Goal: Browse casually

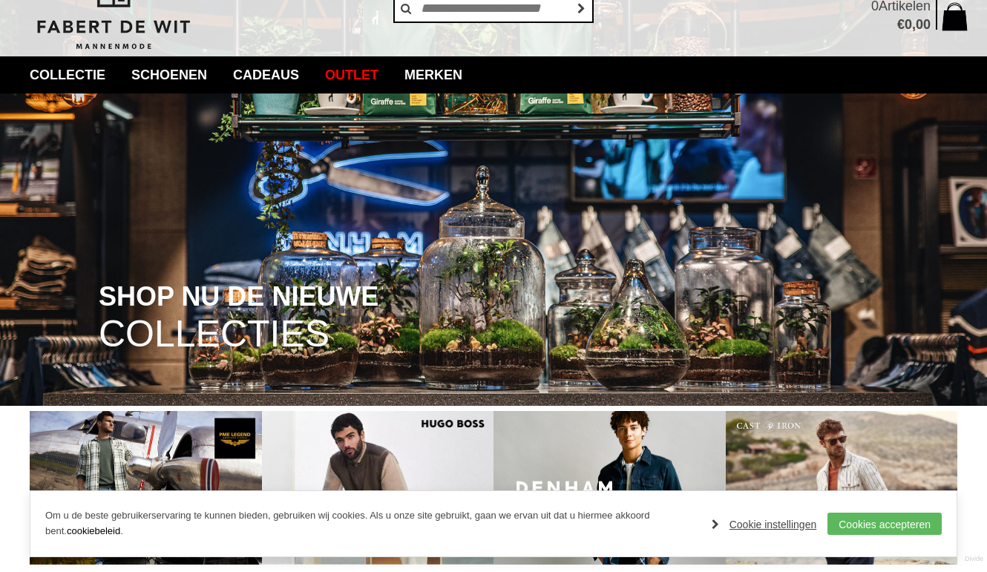
scroll to position [64, 0]
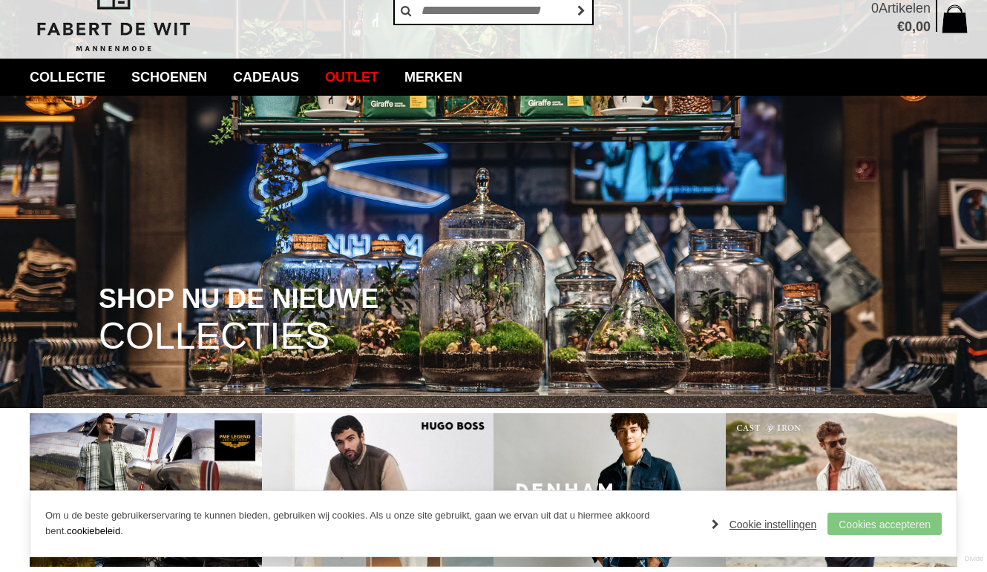
click at [909, 521] on link "Cookies accepteren" at bounding box center [885, 524] width 114 height 22
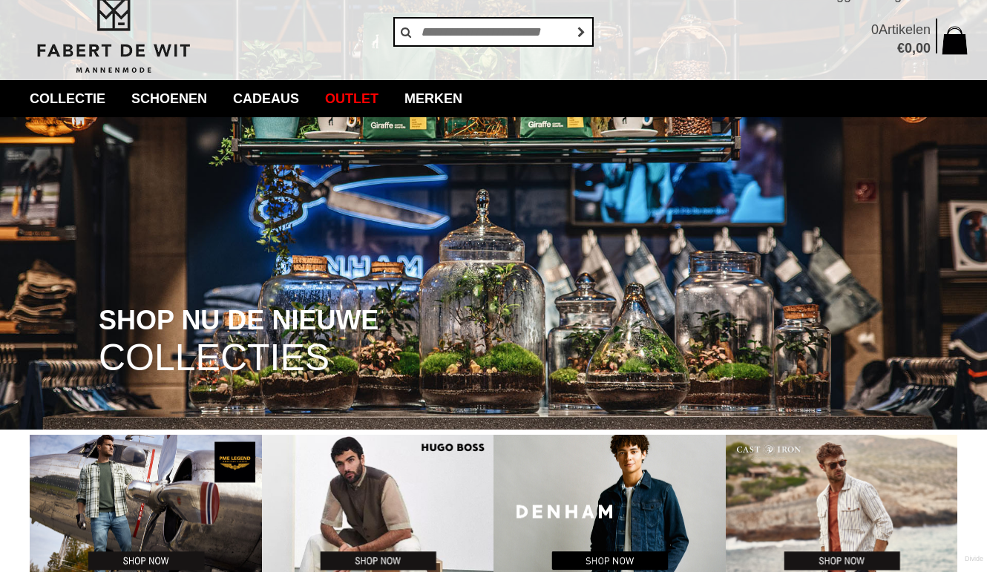
scroll to position [42, 0]
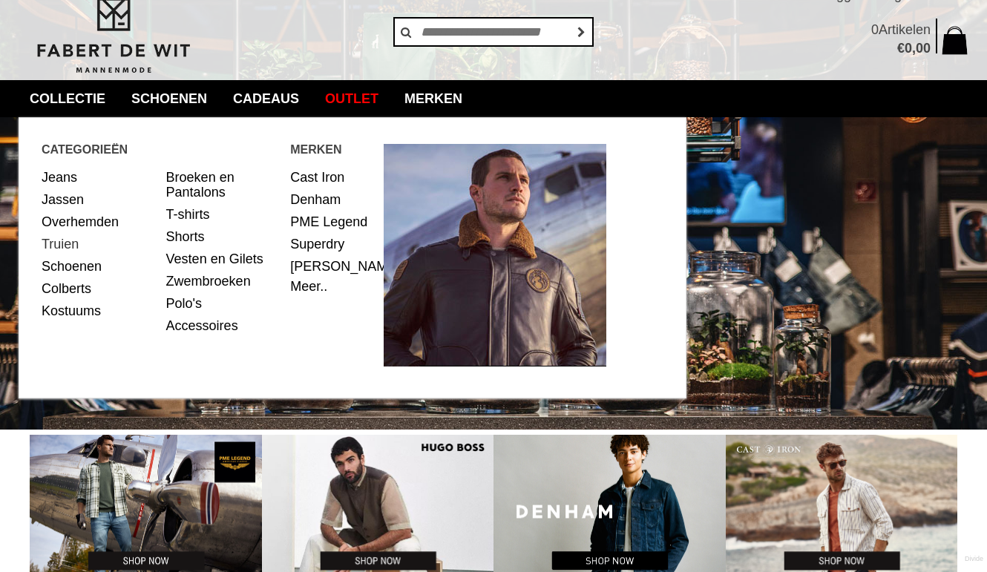
click at [68, 241] on link "Truien" at bounding box center [99, 244] width 114 height 22
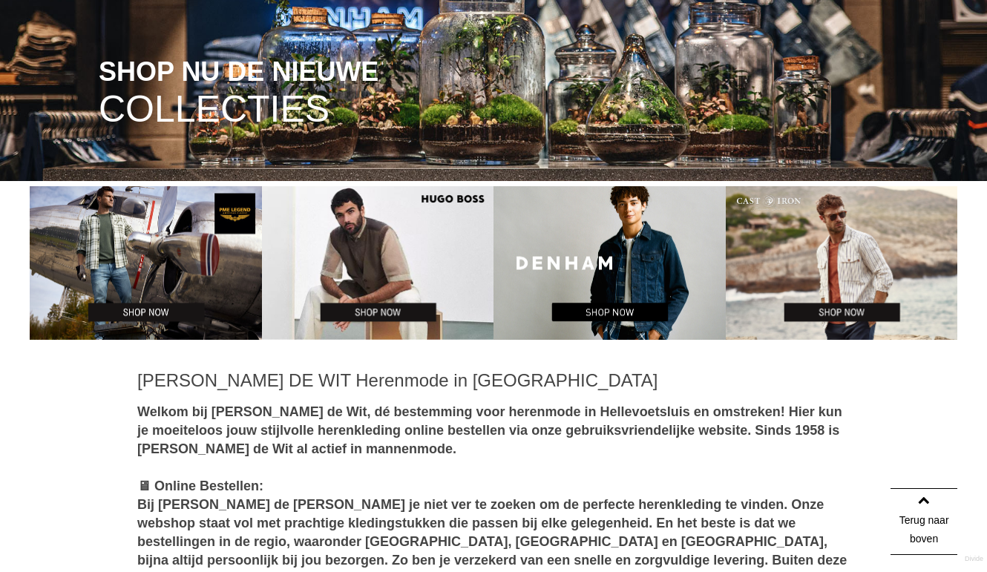
scroll to position [298, 0]
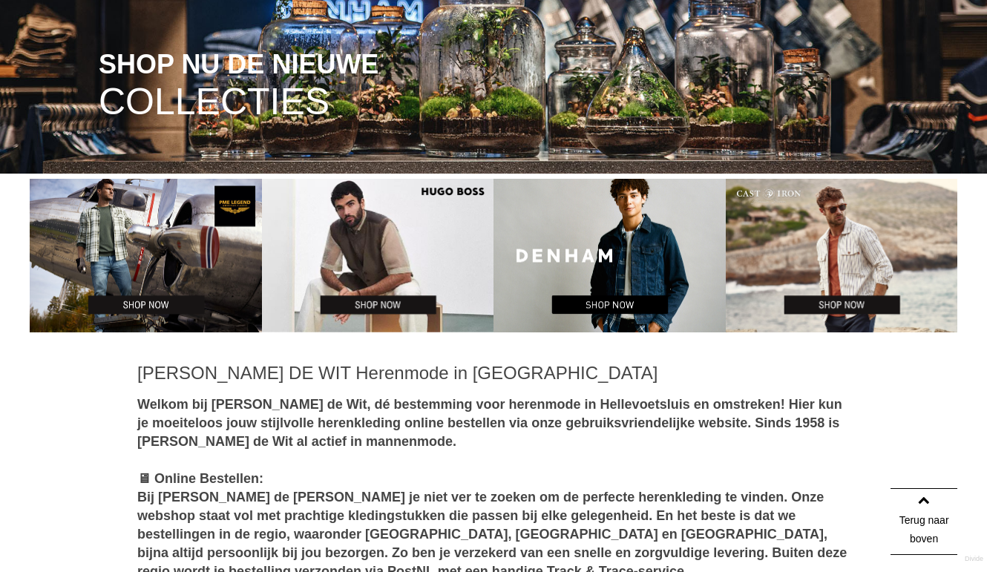
click at [263, 77] on span "SHOP NU DE NIEUWE" at bounding box center [239, 64] width 280 height 28
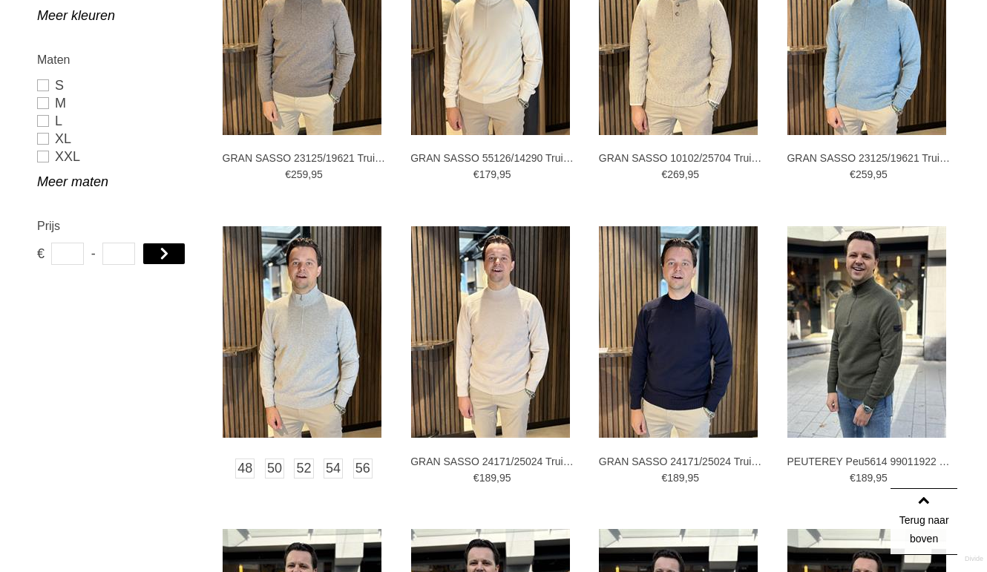
scroll to position [821, 0]
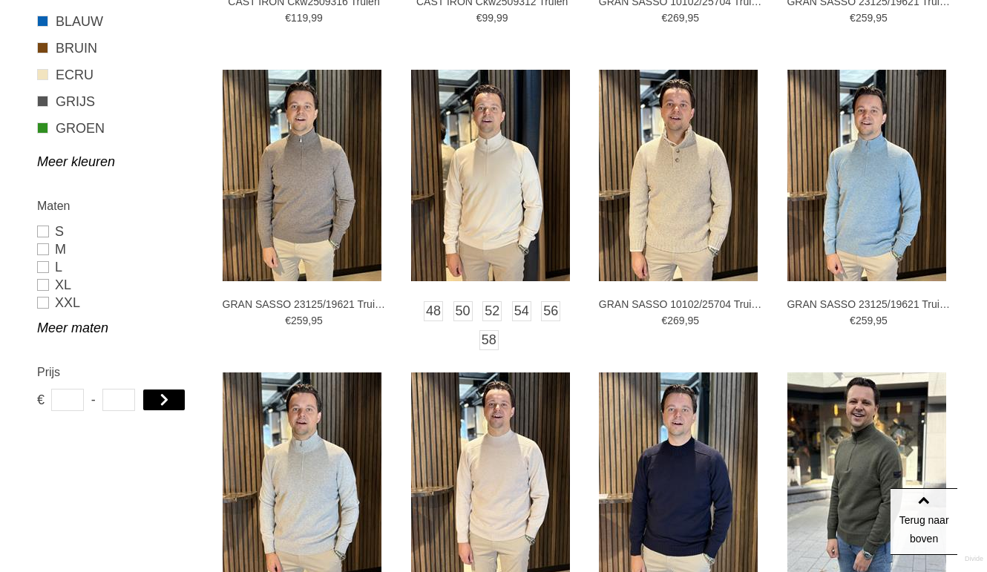
click at [488, 184] on img at bounding box center [490, 176] width 159 height 212
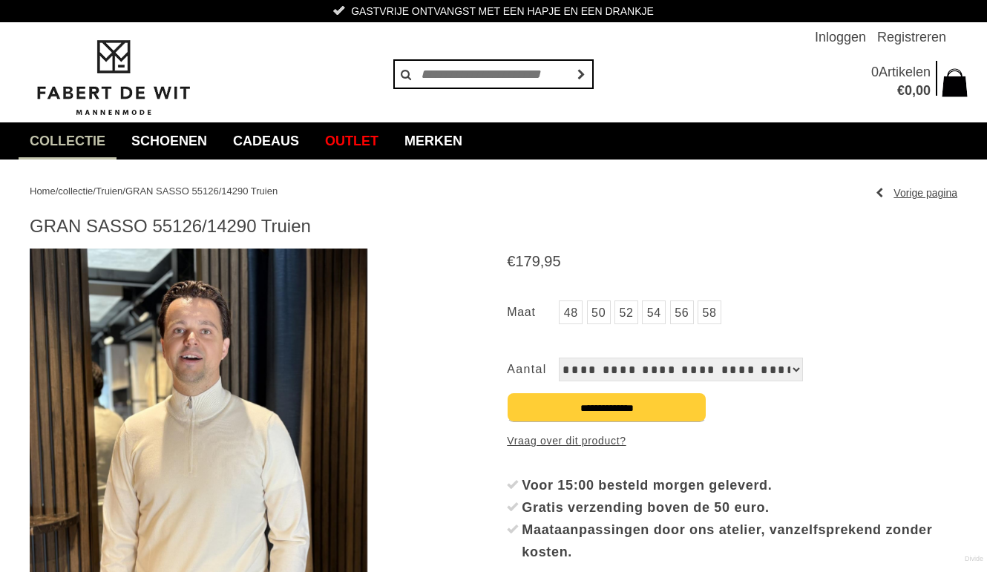
click at [227, 453] on img at bounding box center [199, 474] width 338 height 451
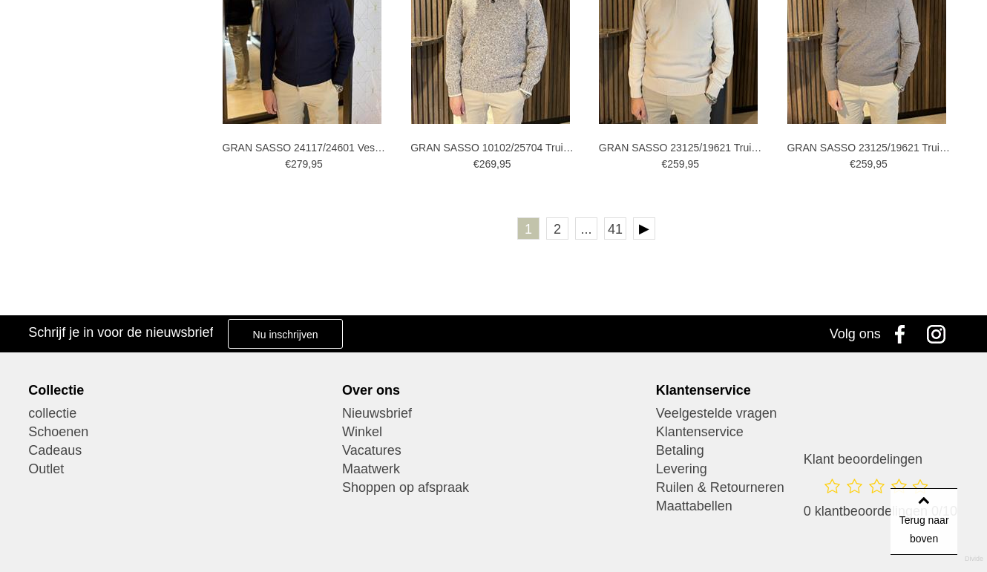
scroll to position [2798, 0]
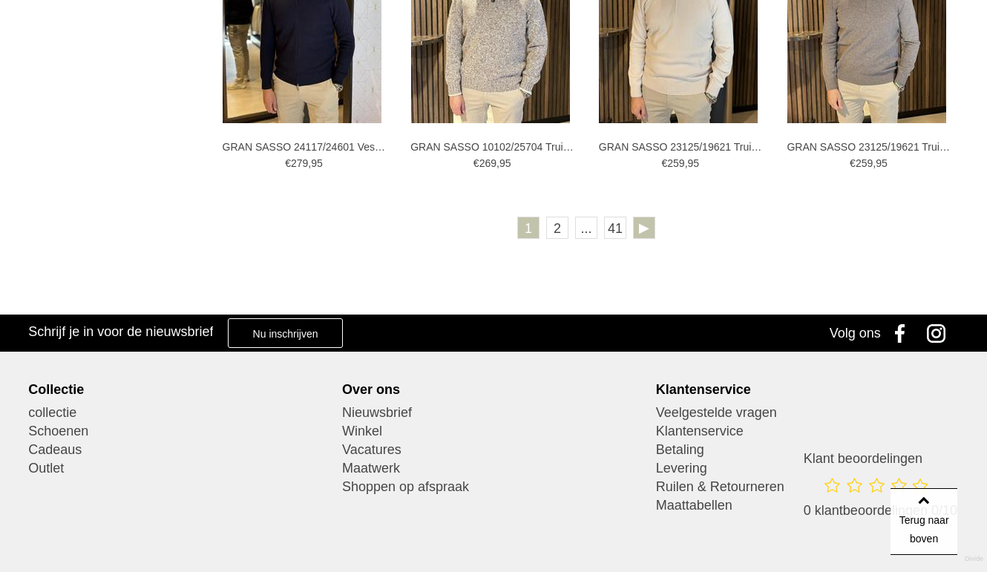
click at [641, 223] on link at bounding box center [644, 228] width 22 height 22
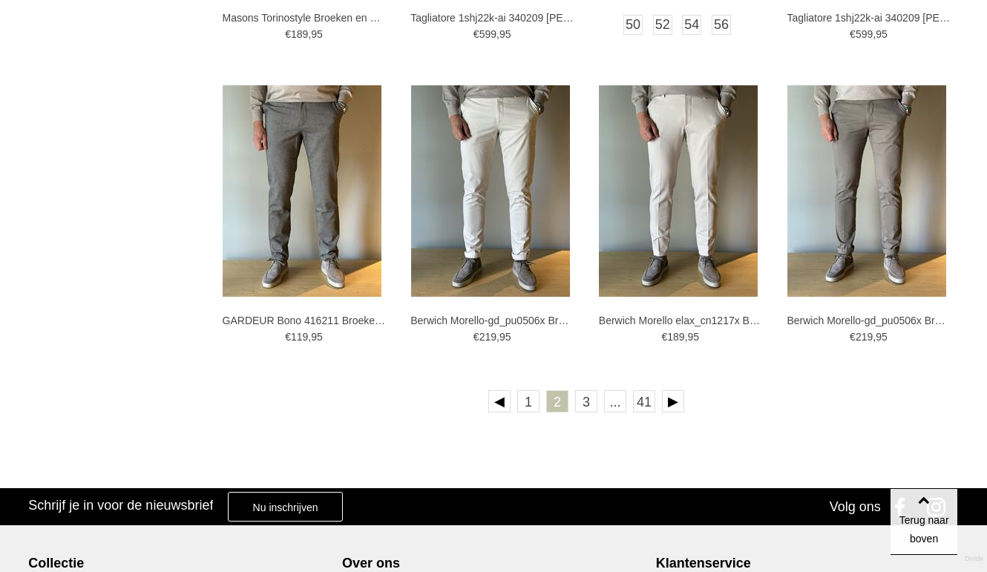
scroll to position [2623, 0]
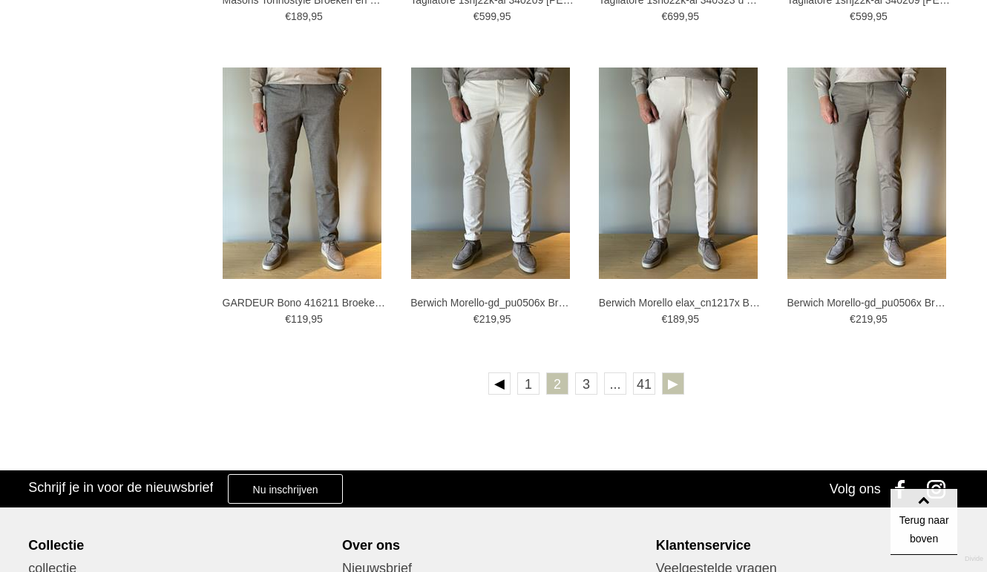
click at [669, 382] on link at bounding box center [673, 384] width 22 height 22
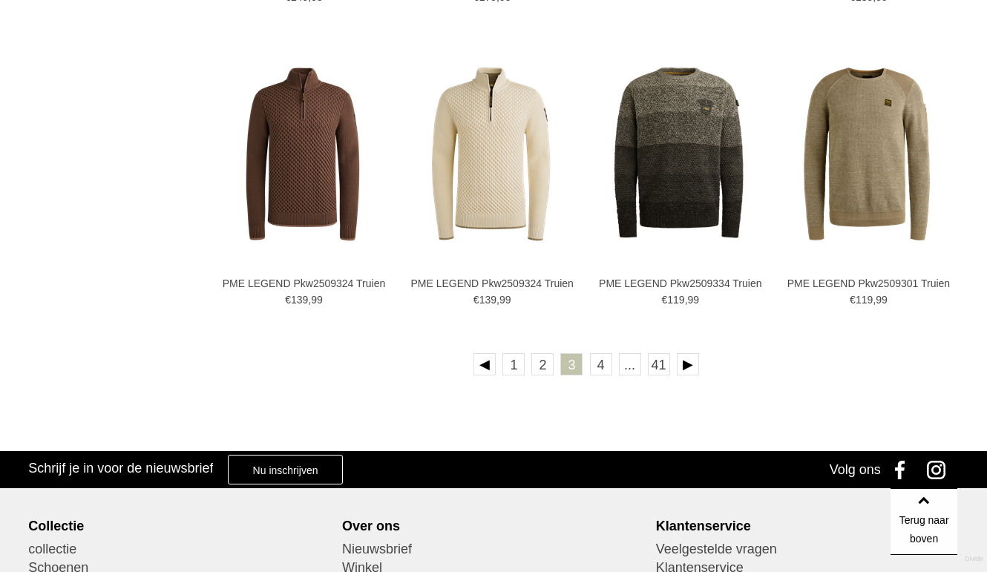
scroll to position [2644, 0]
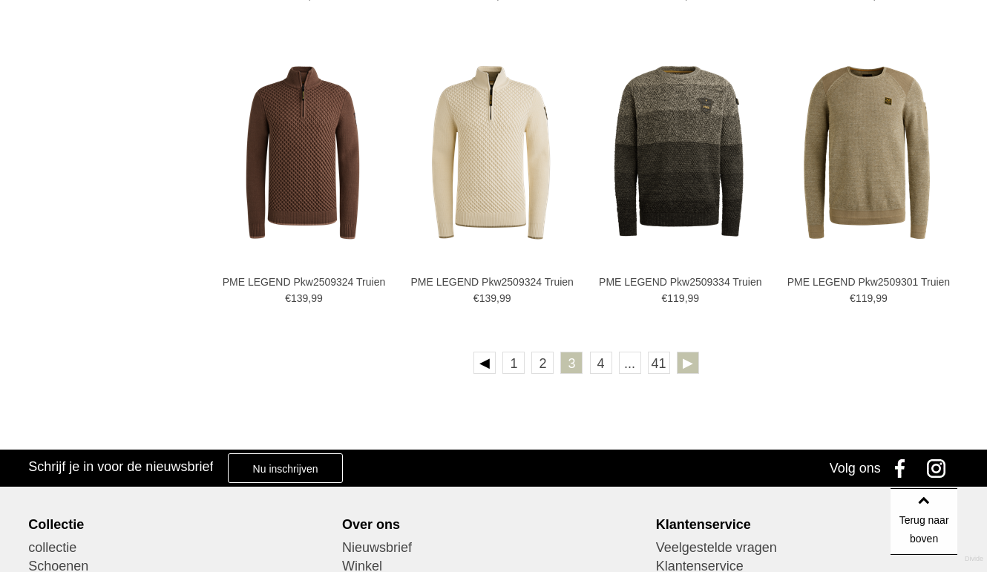
click at [685, 359] on link at bounding box center [688, 363] width 22 height 22
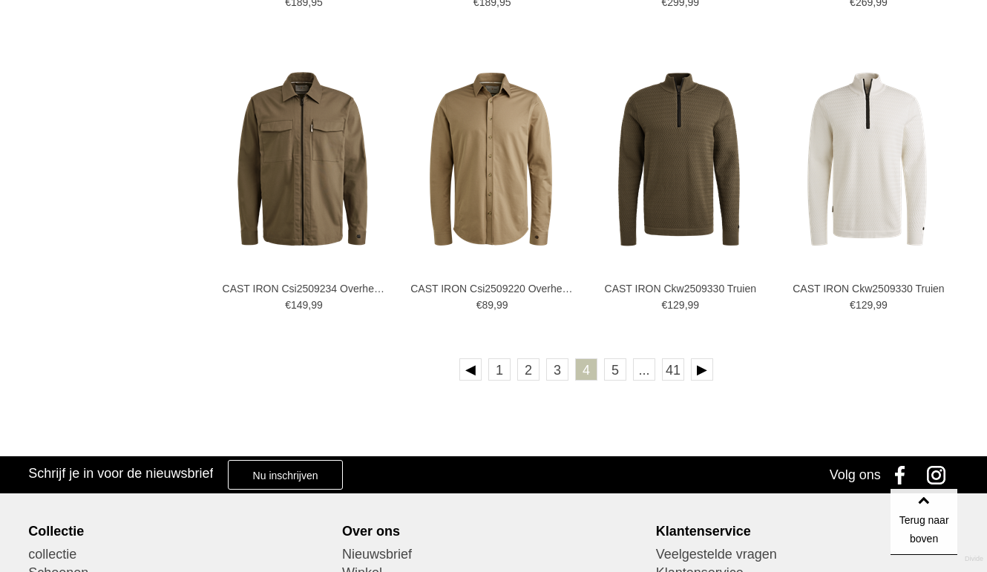
scroll to position [2648, 0]
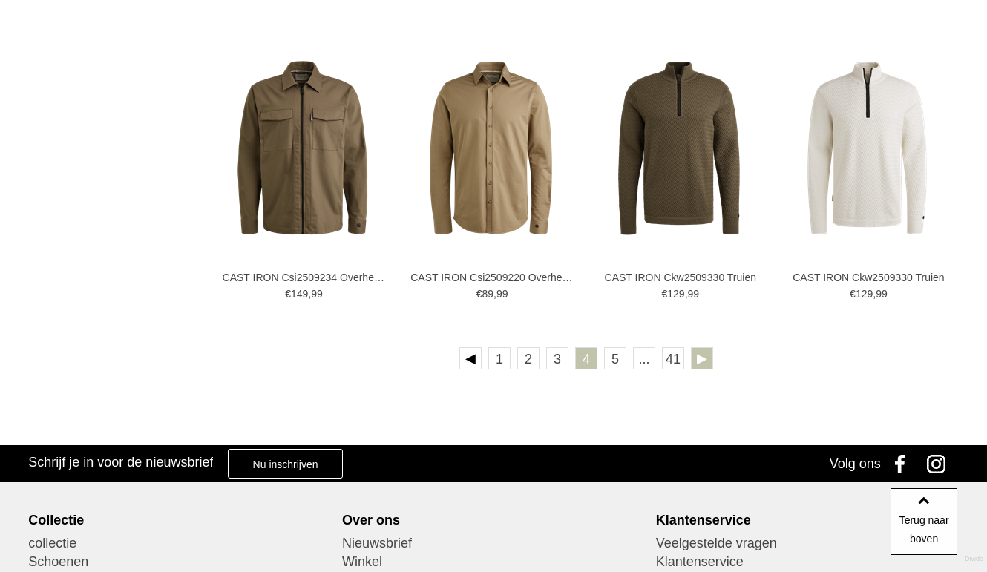
click at [700, 358] on link at bounding box center [702, 358] width 22 height 22
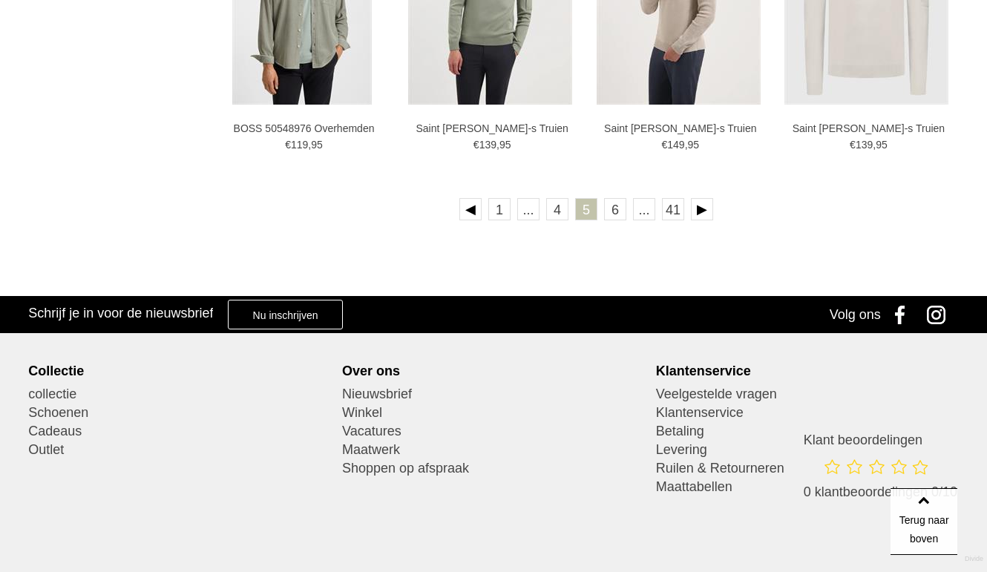
scroll to position [2812, 0]
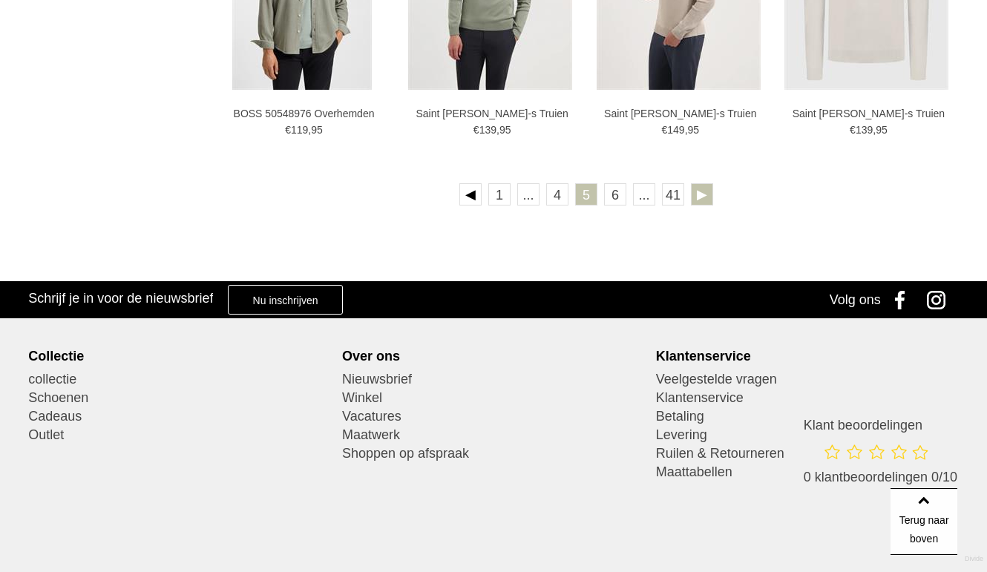
click at [698, 192] on link at bounding box center [702, 194] width 22 height 22
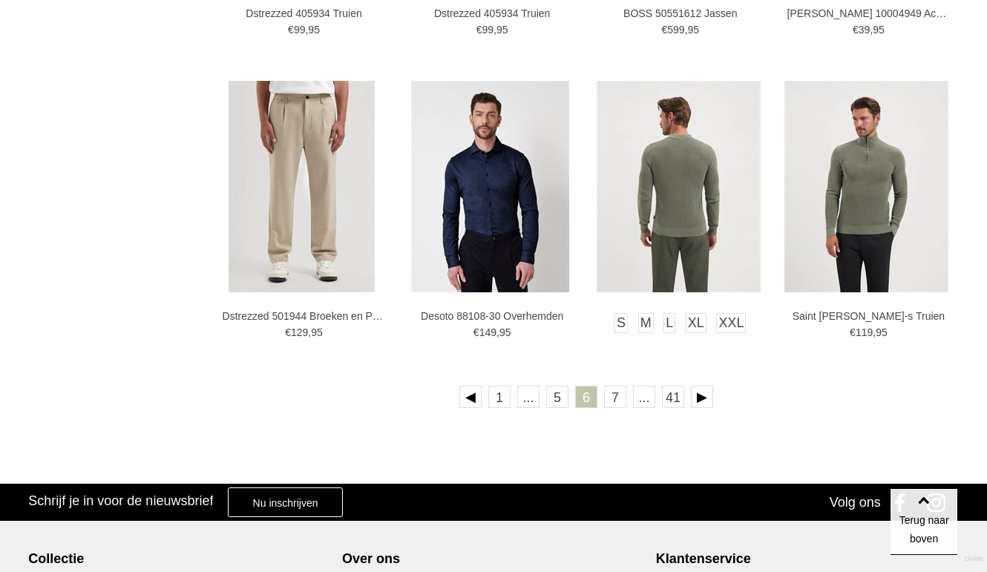
scroll to position [2606, 0]
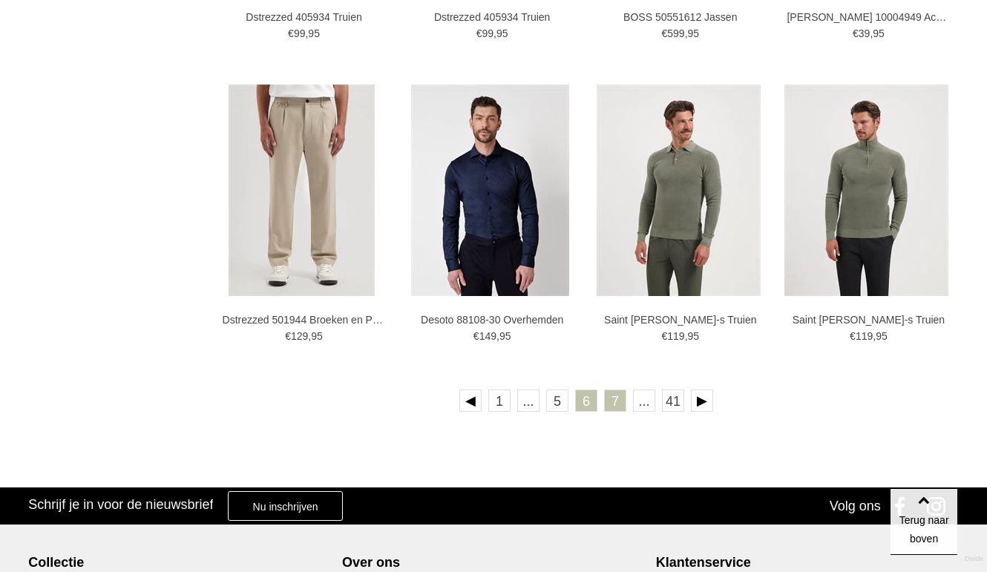
click at [618, 399] on link "7" at bounding box center [615, 401] width 22 height 22
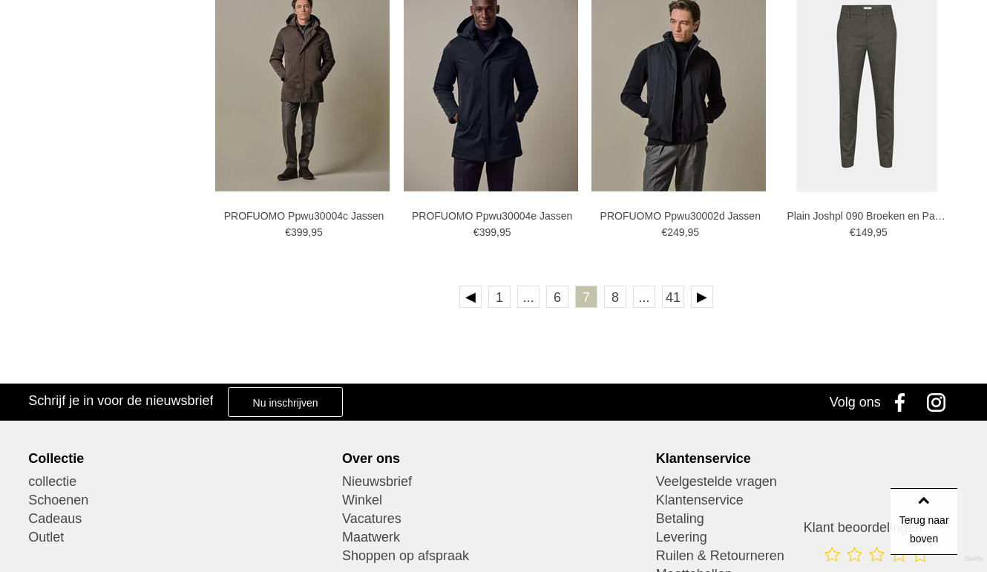
scroll to position [2711, 0]
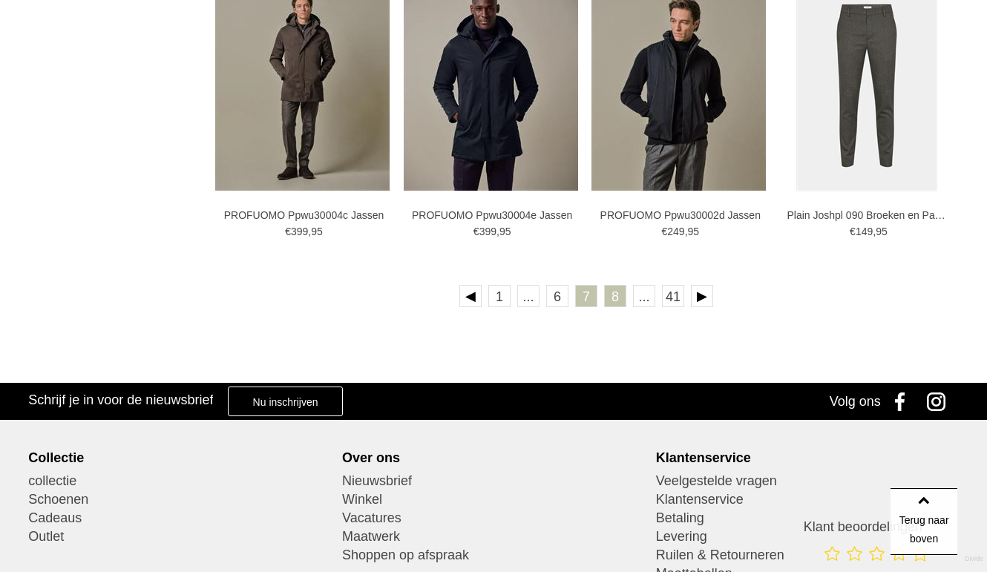
click at [612, 301] on link "8" at bounding box center [615, 296] width 22 height 22
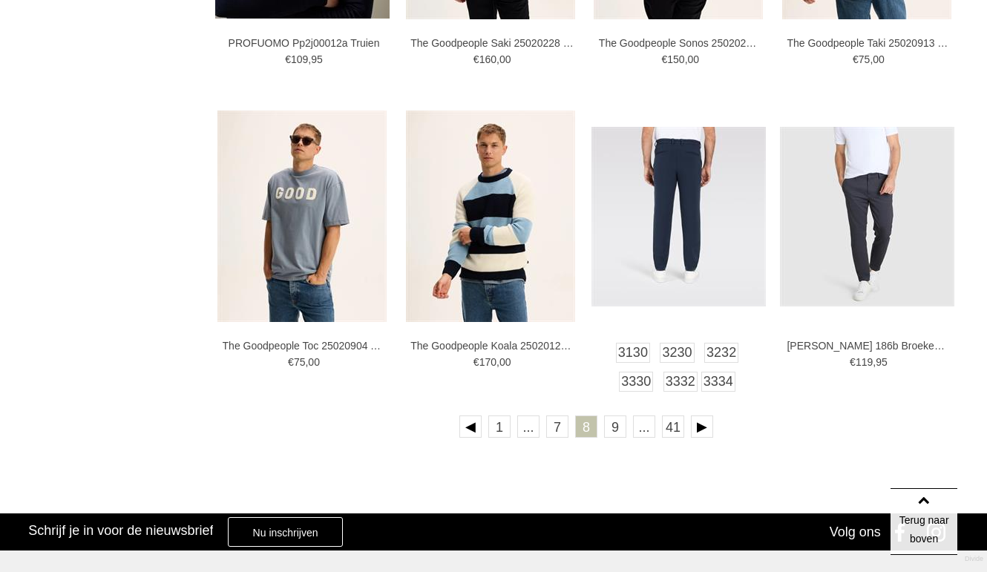
scroll to position [2580, 0]
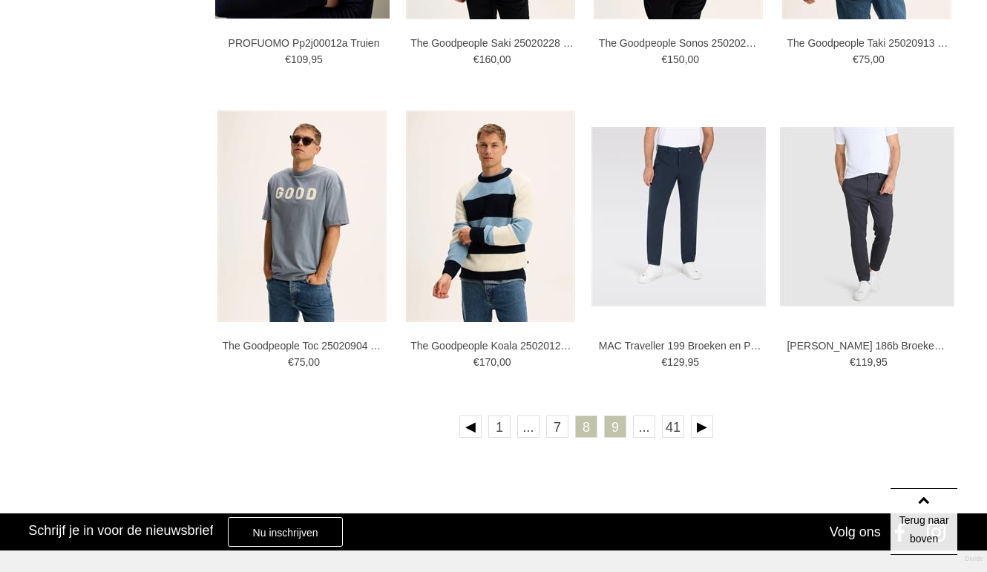
click at [618, 431] on link "9" at bounding box center [615, 427] width 22 height 22
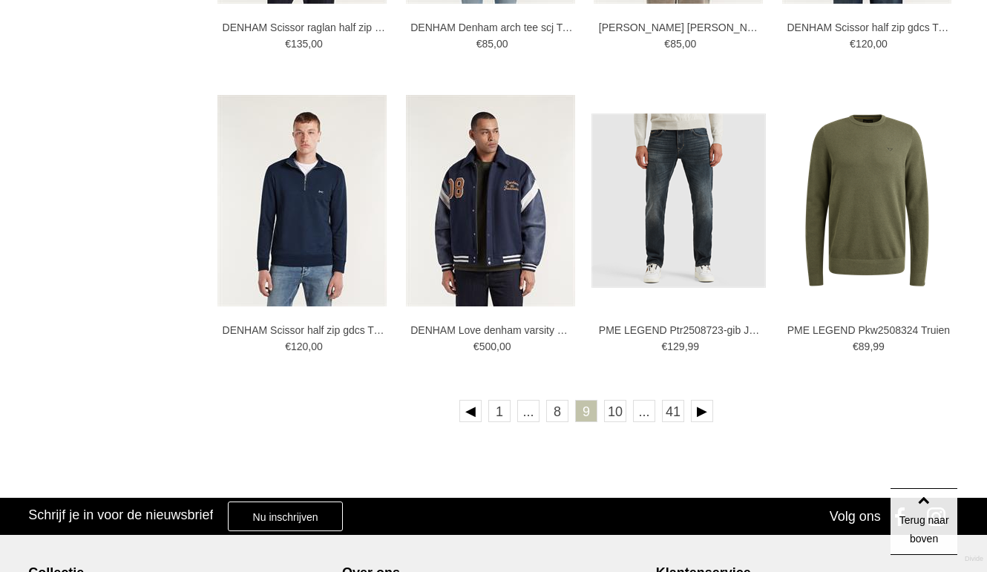
scroll to position [2599, 0]
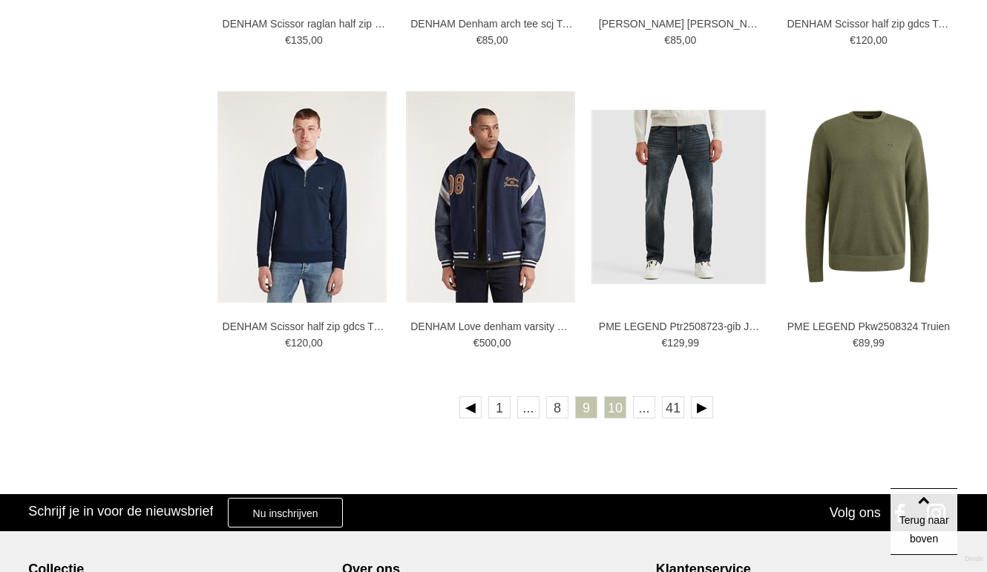
click at [619, 405] on link "10" at bounding box center [615, 407] width 22 height 22
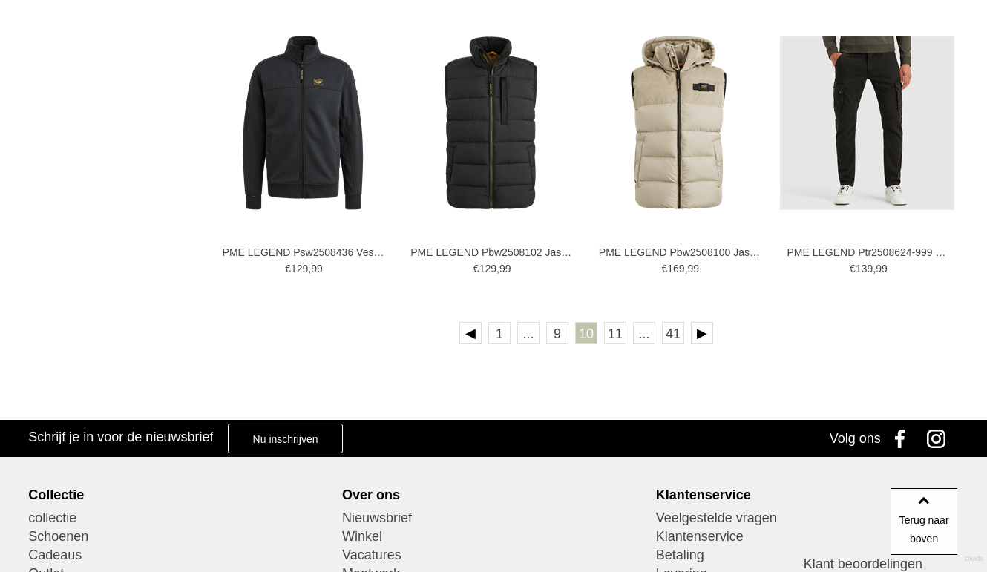
scroll to position [2680, 0]
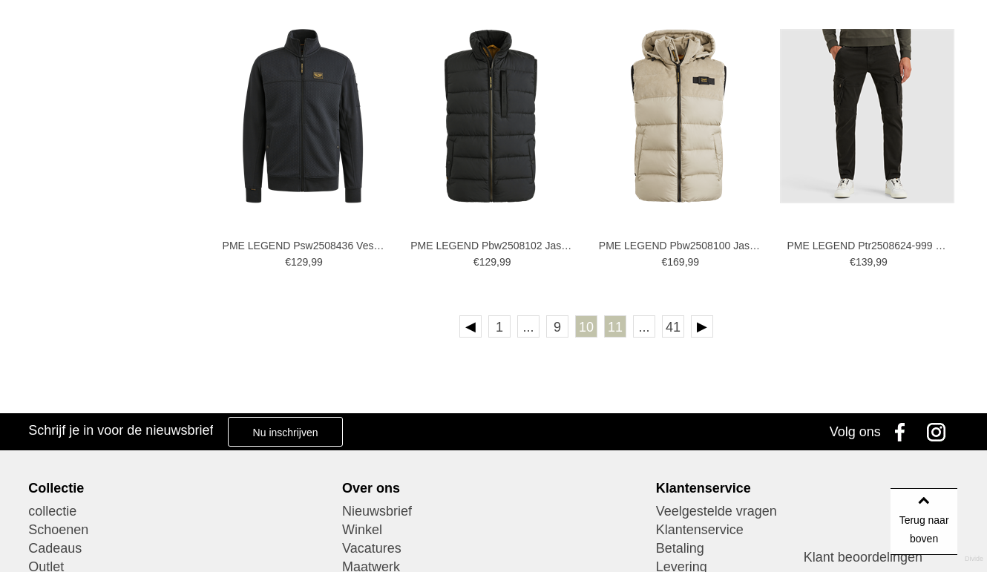
click at [616, 328] on link "11" at bounding box center [615, 327] width 22 height 22
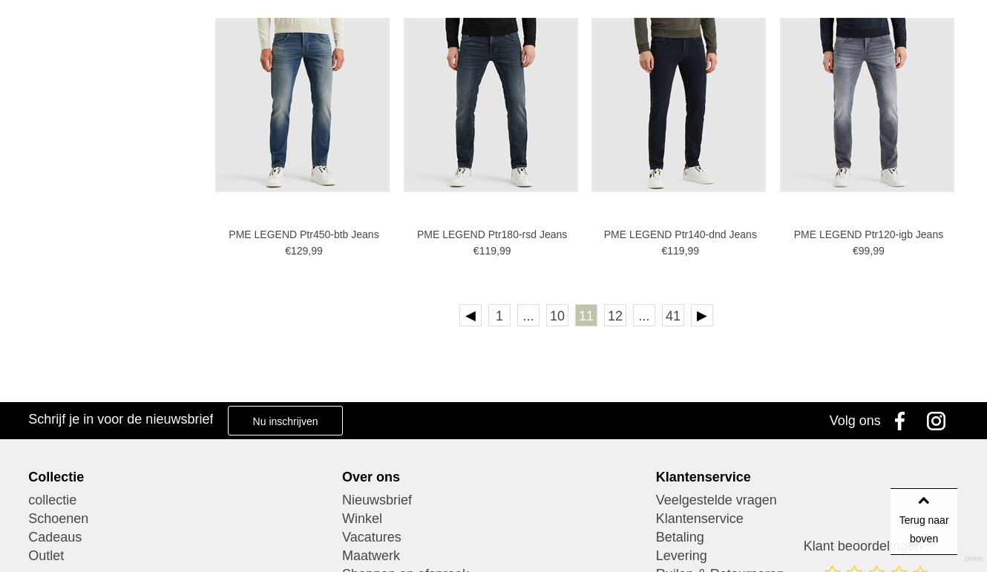
scroll to position [2696, 0]
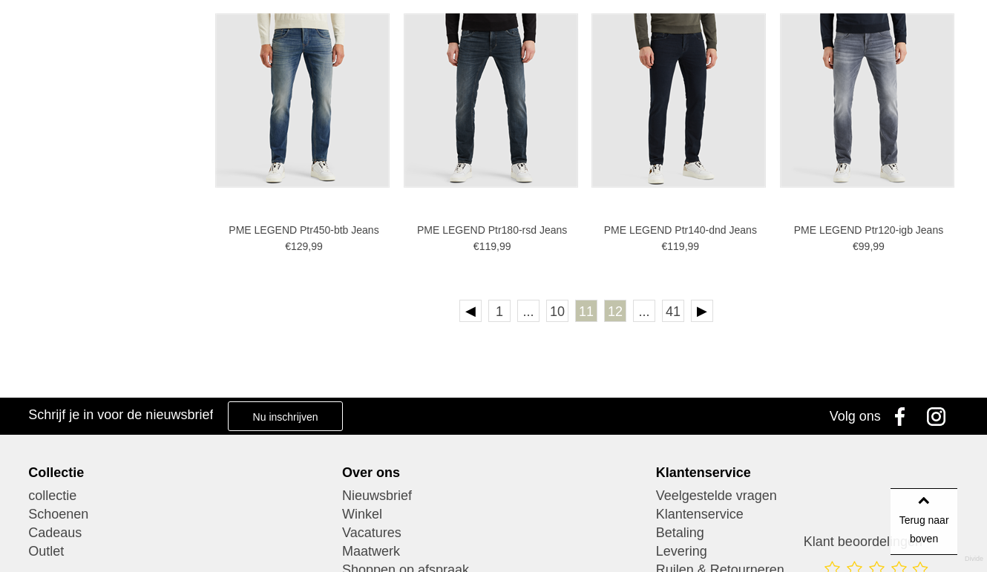
click at [617, 314] on link "12" at bounding box center [615, 311] width 22 height 22
